Goal: Information Seeking & Learning: Check status

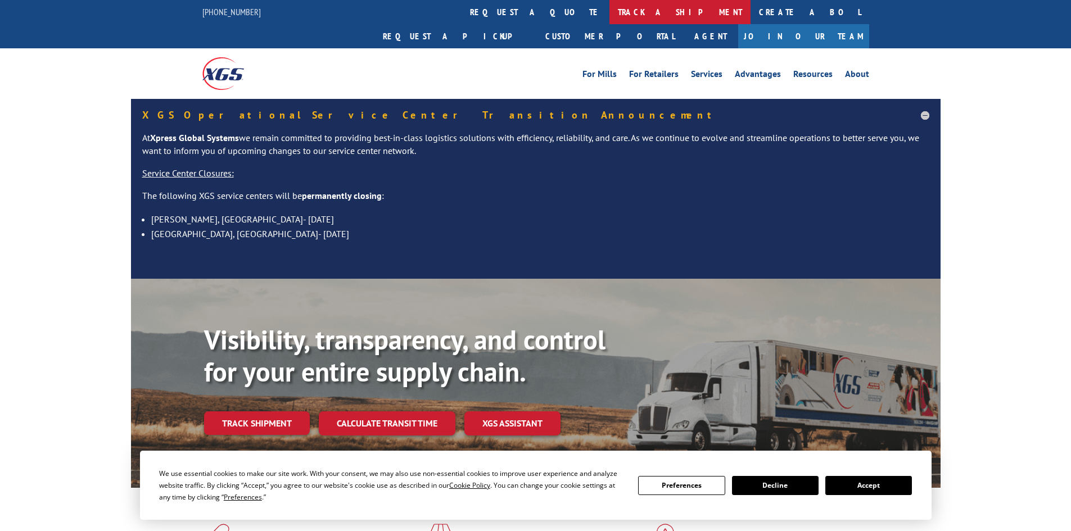
click at [610, 7] on link "track a shipment" at bounding box center [680, 12] width 141 height 24
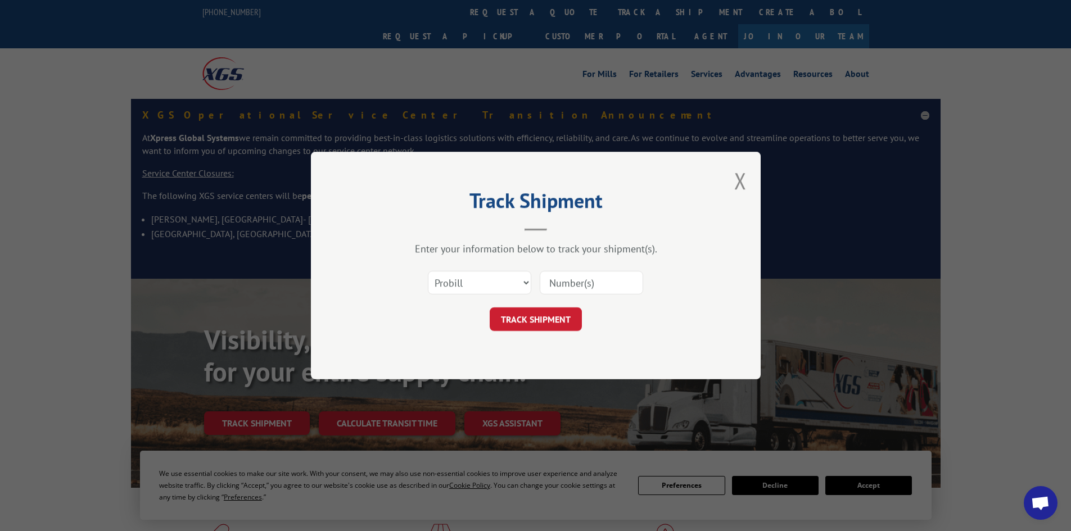
paste input "17227716"
type input "17227716"
click at [559, 313] on button "TRACK SHIPMENT" at bounding box center [536, 320] width 92 height 24
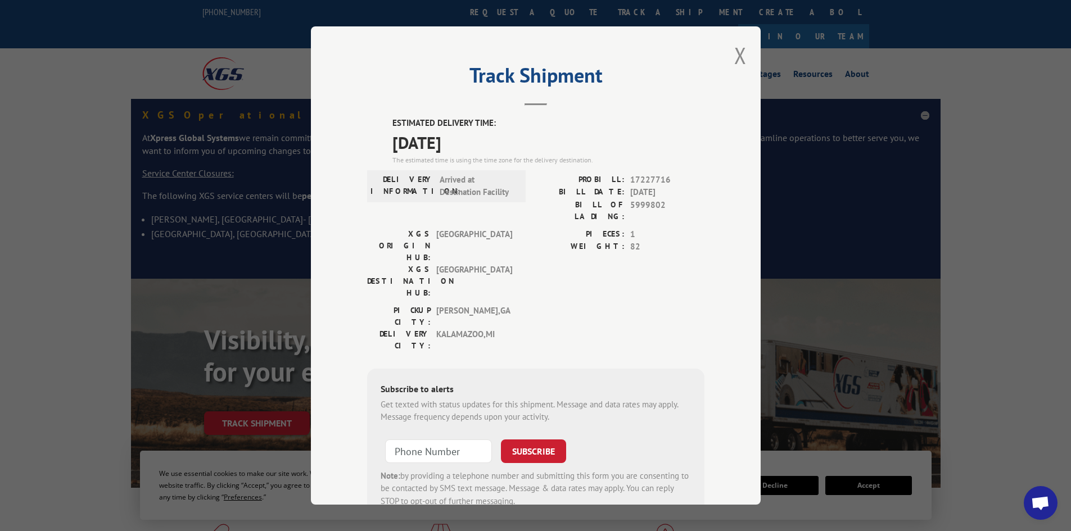
drag, startPoint x: 502, startPoint y: 148, endPoint x: 357, endPoint y: 124, distance: 147.1
click at [357, 124] on div "Track Shipment ESTIMATED DELIVERY TIME: [DATE] The estimated time is using the …" at bounding box center [536, 265] width 450 height 479
copy div "ESTIMATED DELIVERY TIME: [DATE]"
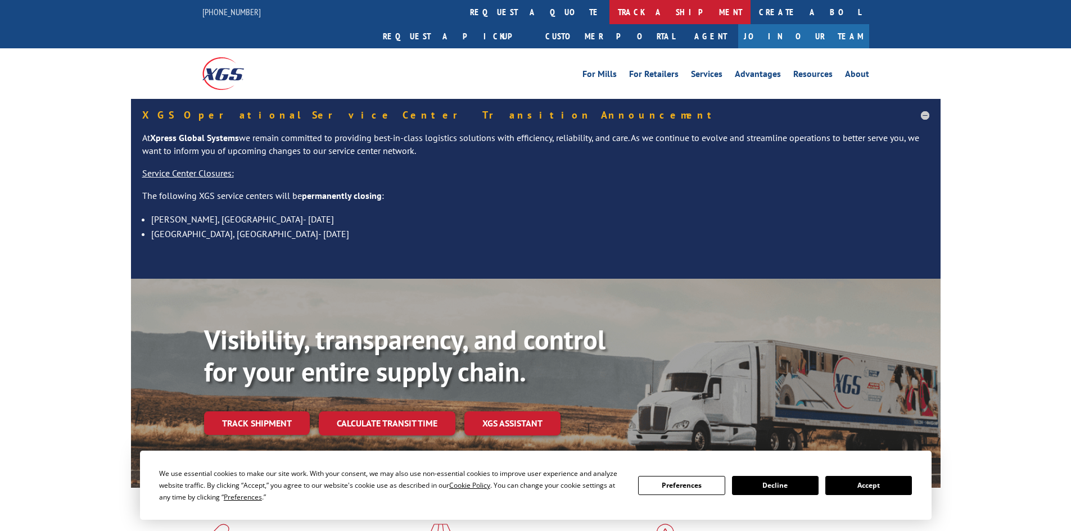
click at [610, 8] on link "track a shipment" at bounding box center [680, 12] width 141 height 24
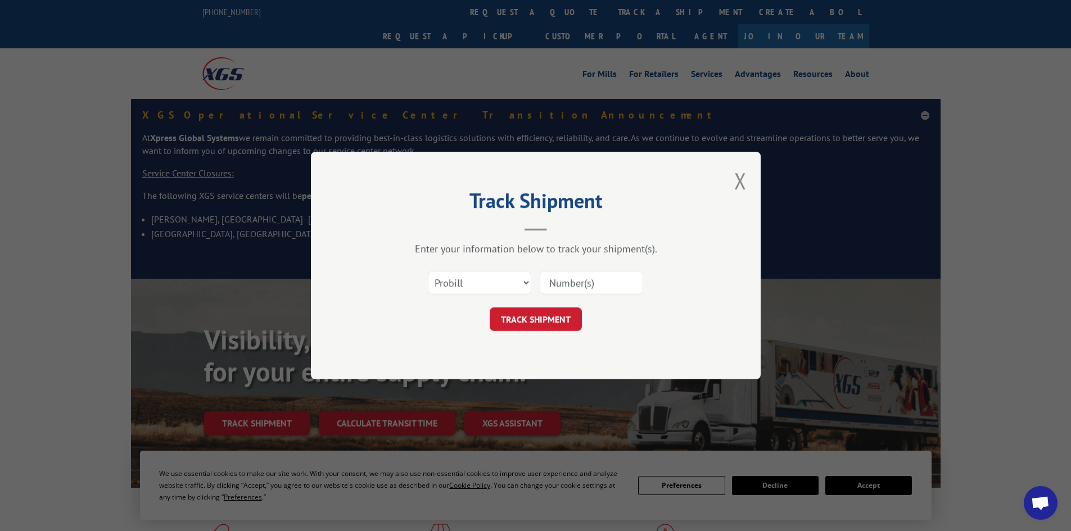
click at [575, 290] on input at bounding box center [591, 283] width 103 height 24
paste input "16330937"
type input "16330937"
click at [549, 327] on button "TRACK SHIPMENT" at bounding box center [536, 320] width 92 height 24
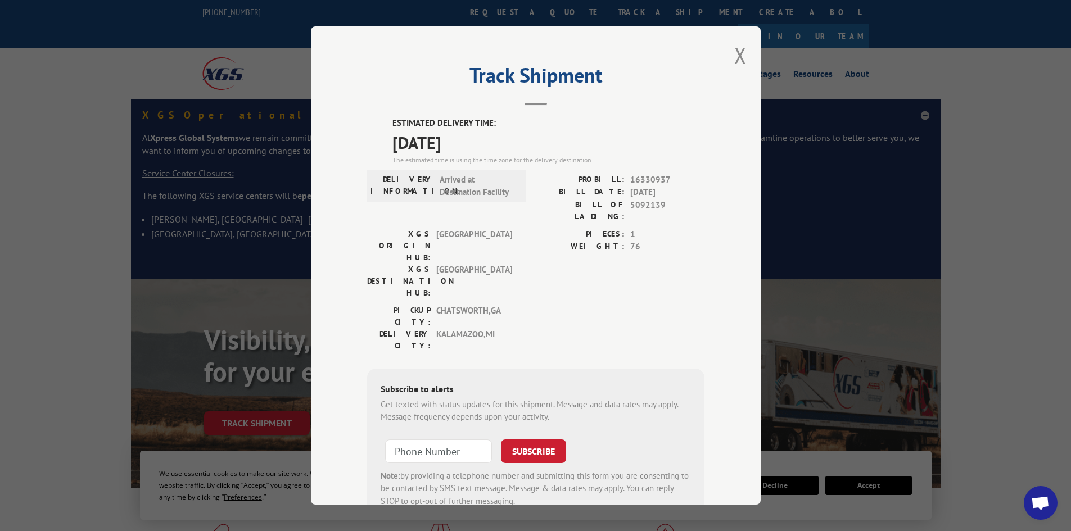
drag, startPoint x: 509, startPoint y: 141, endPoint x: 373, endPoint y: 125, distance: 137.0
click at [373, 125] on div "ESTIMATED DELIVERY TIME: 09/02/2025 The estimated time is using the time zone f…" at bounding box center [535, 319] width 337 height 404
copy div "ESTIMATED DELIVERY TIME: [DATE]"
